Goal: Find specific fact: Find specific page/section

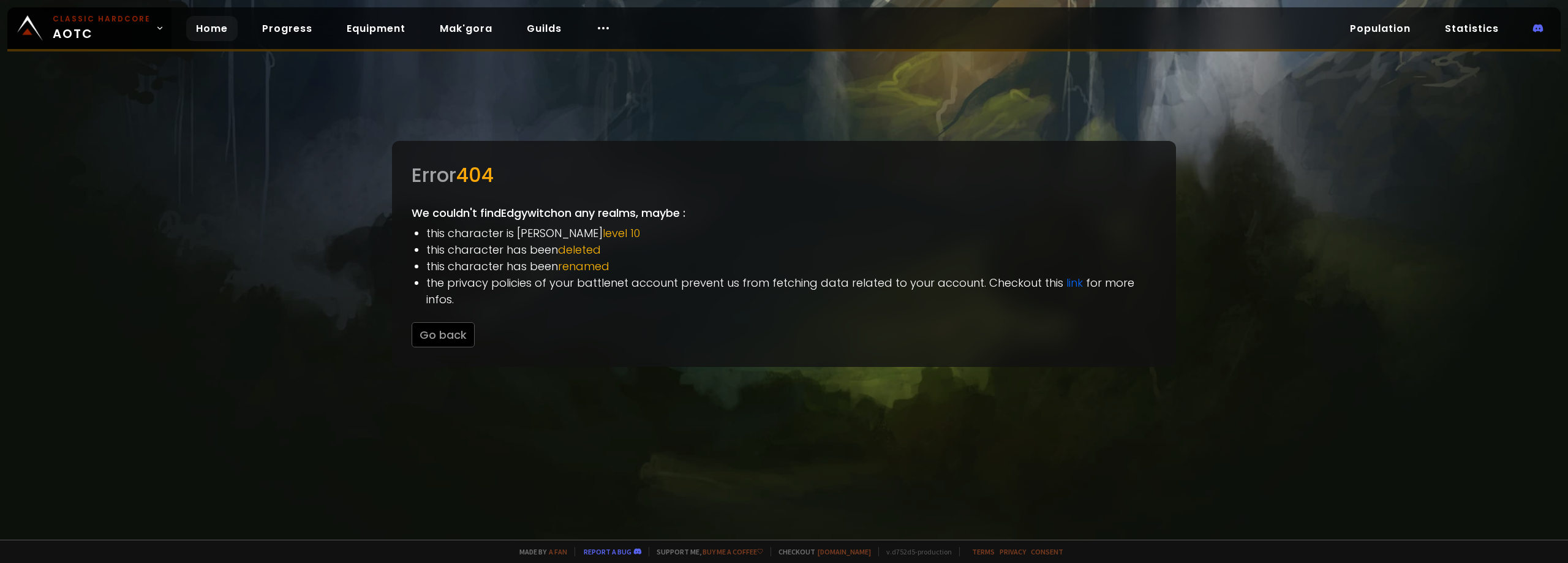
click at [229, 30] on link "Home" at bounding box center [212, 29] width 51 height 25
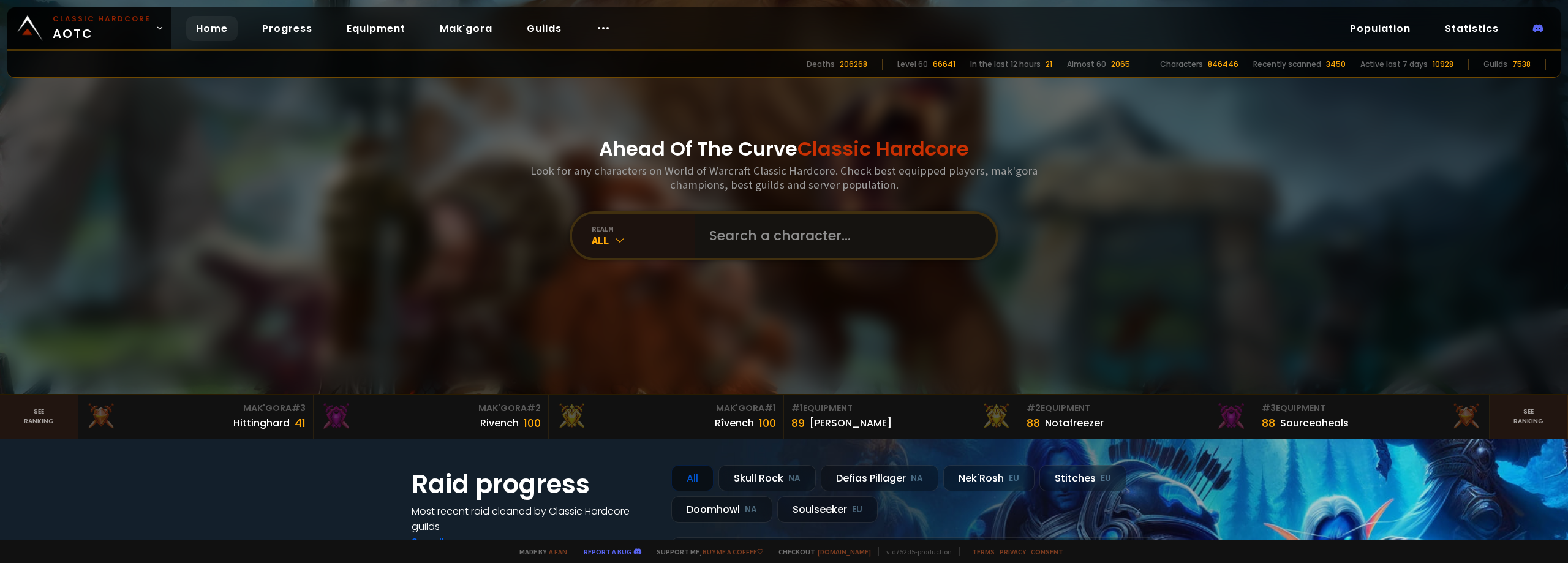
click at [763, 229] on input "text" at bounding box center [841, 236] width 279 height 44
type input "Edgywitch"
